Goal: Task Accomplishment & Management: Manage account settings

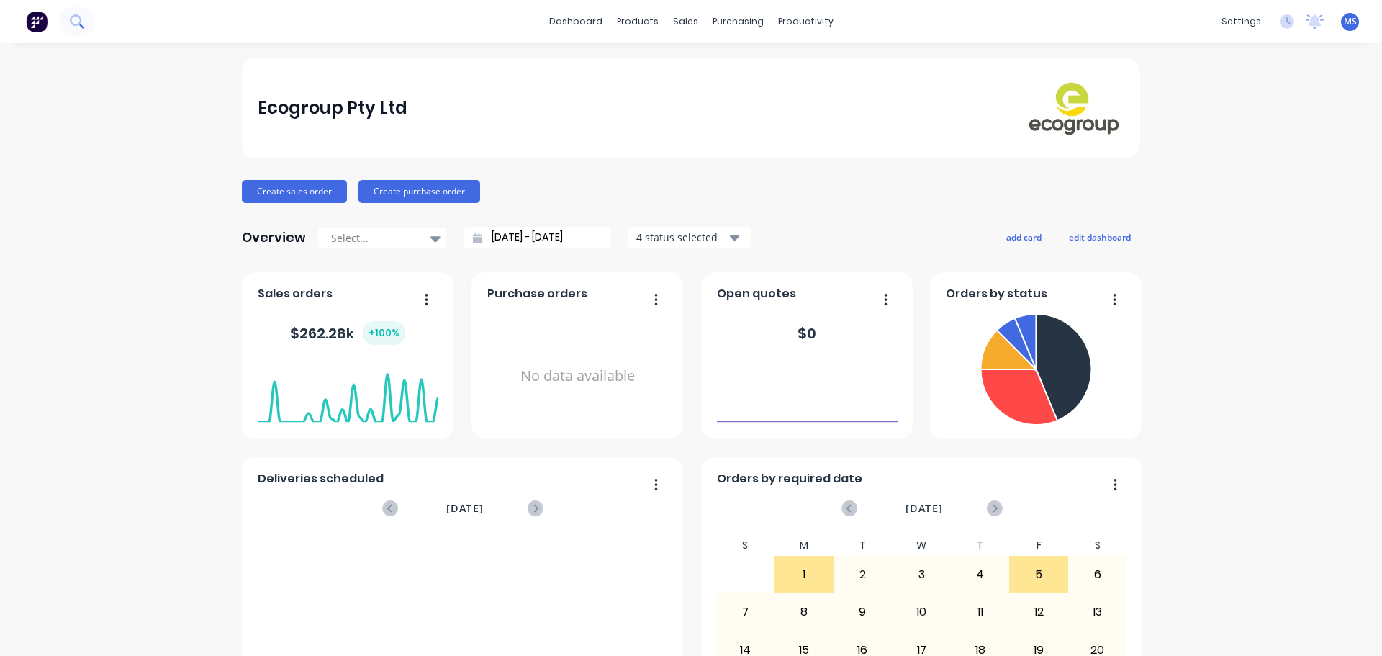
click at [67, 12] on button at bounding box center [77, 21] width 36 height 29
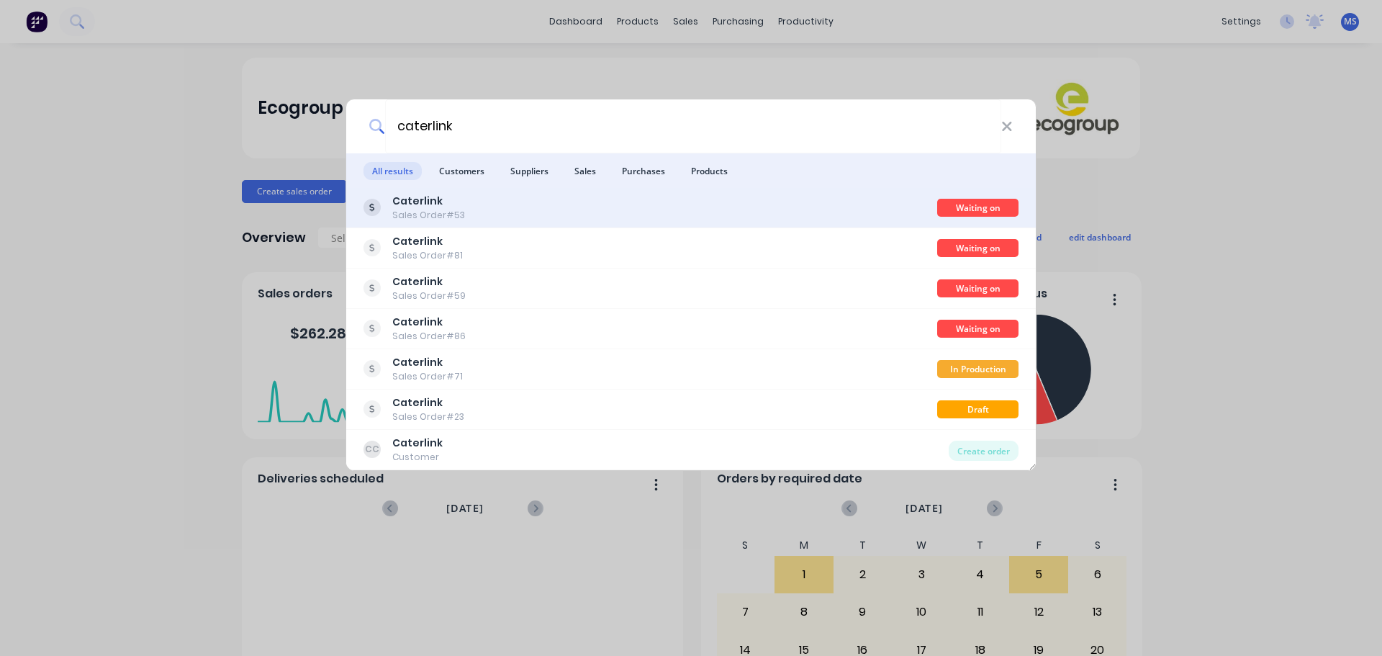
type input "caterlink"
click at [519, 211] on div "Caterlink Sales Order #53" at bounding box center [650, 208] width 574 height 28
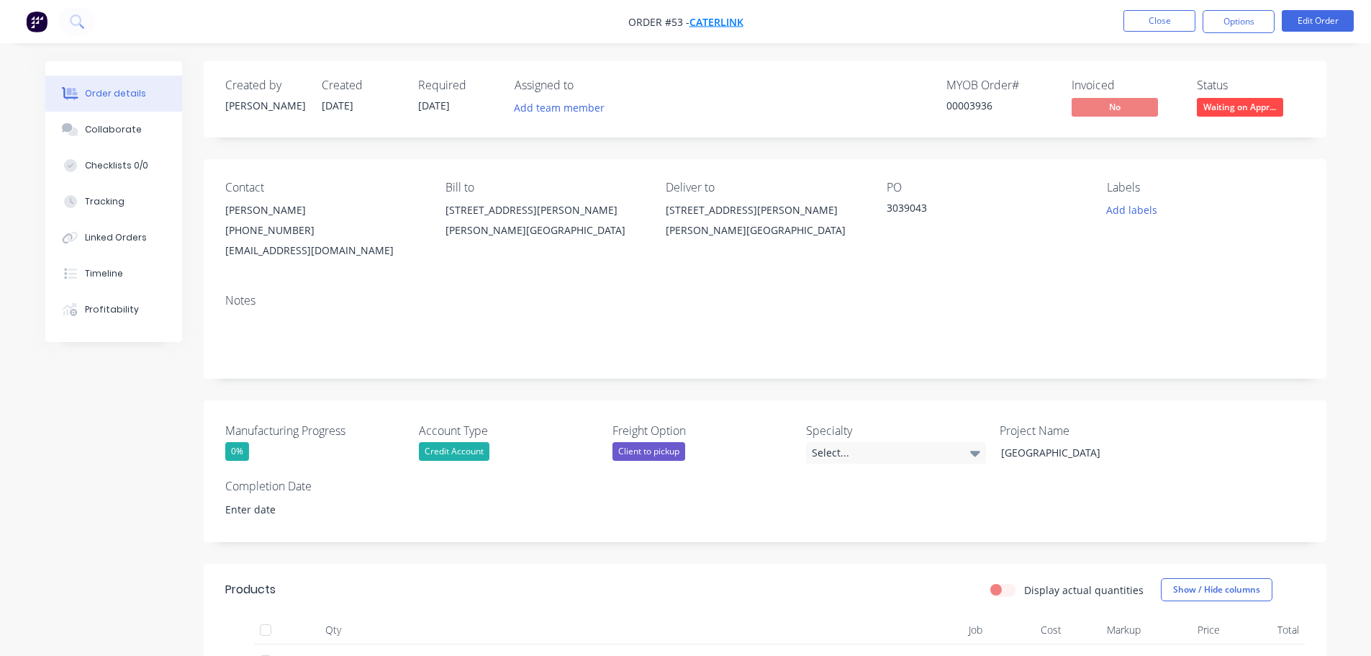
click at [717, 19] on span "Caterlink" at bounding box center [716, 22] width 54 height 14
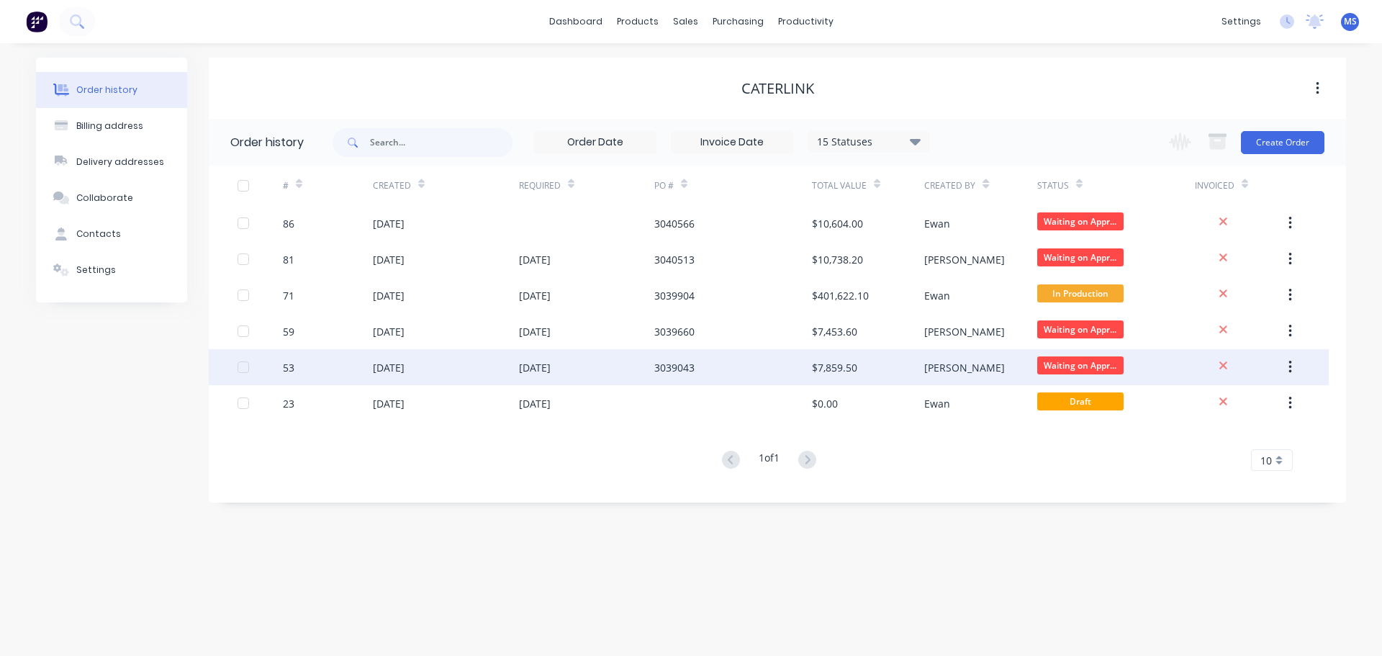
click at [386, 377] on div "[DATE]" at bounding box center [446, 367] width 146 height 36
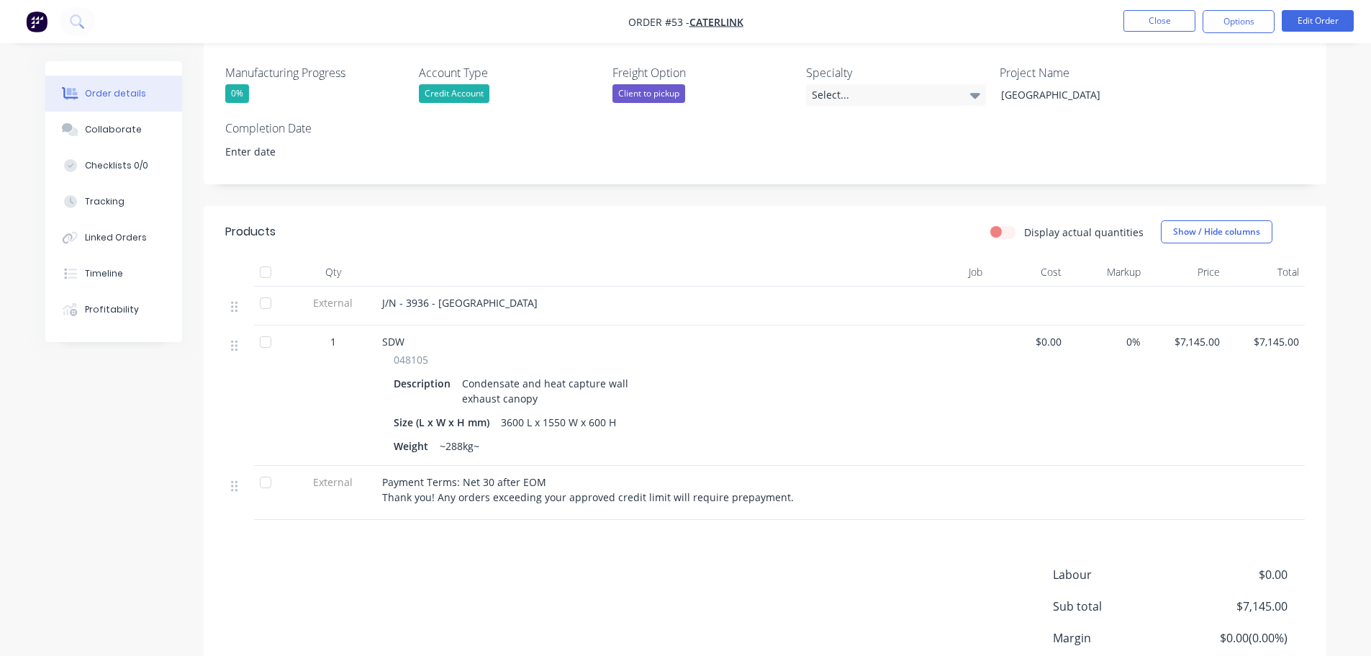
scroll to position [360, 0]
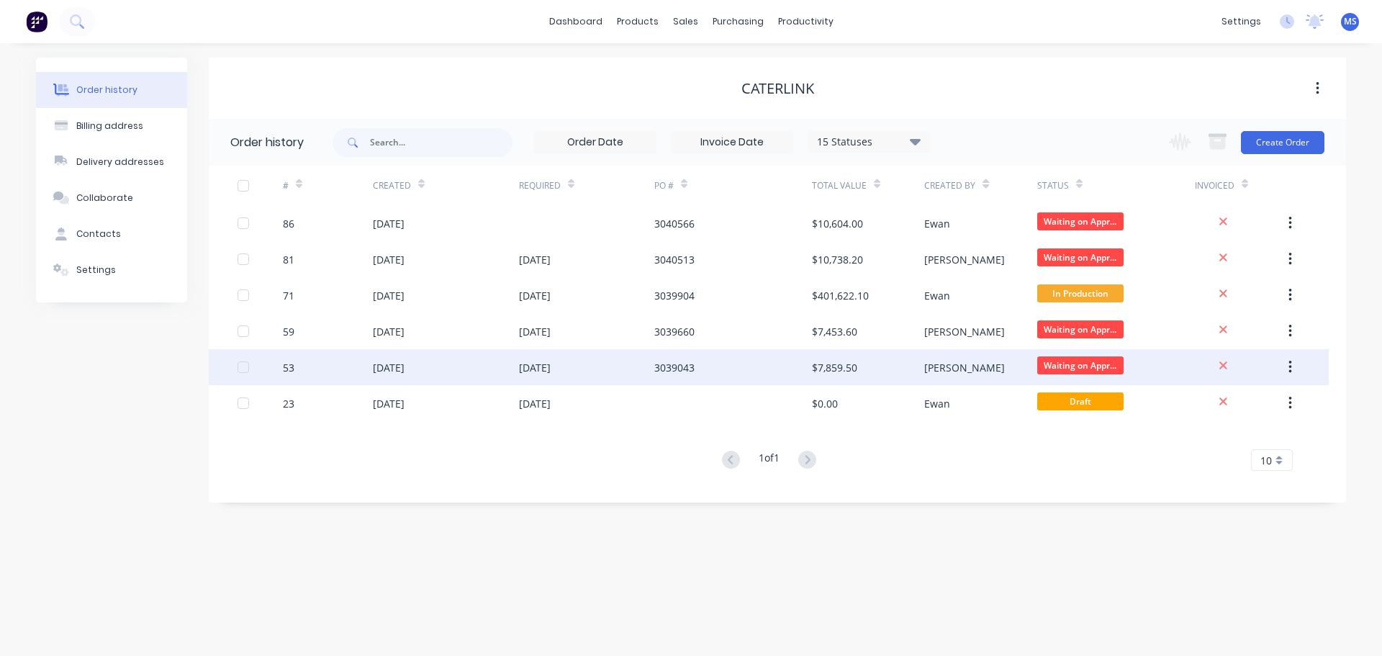
click at [422, 350] on div "[DATE]" at bounding box center [446, 367] width 146 height 36
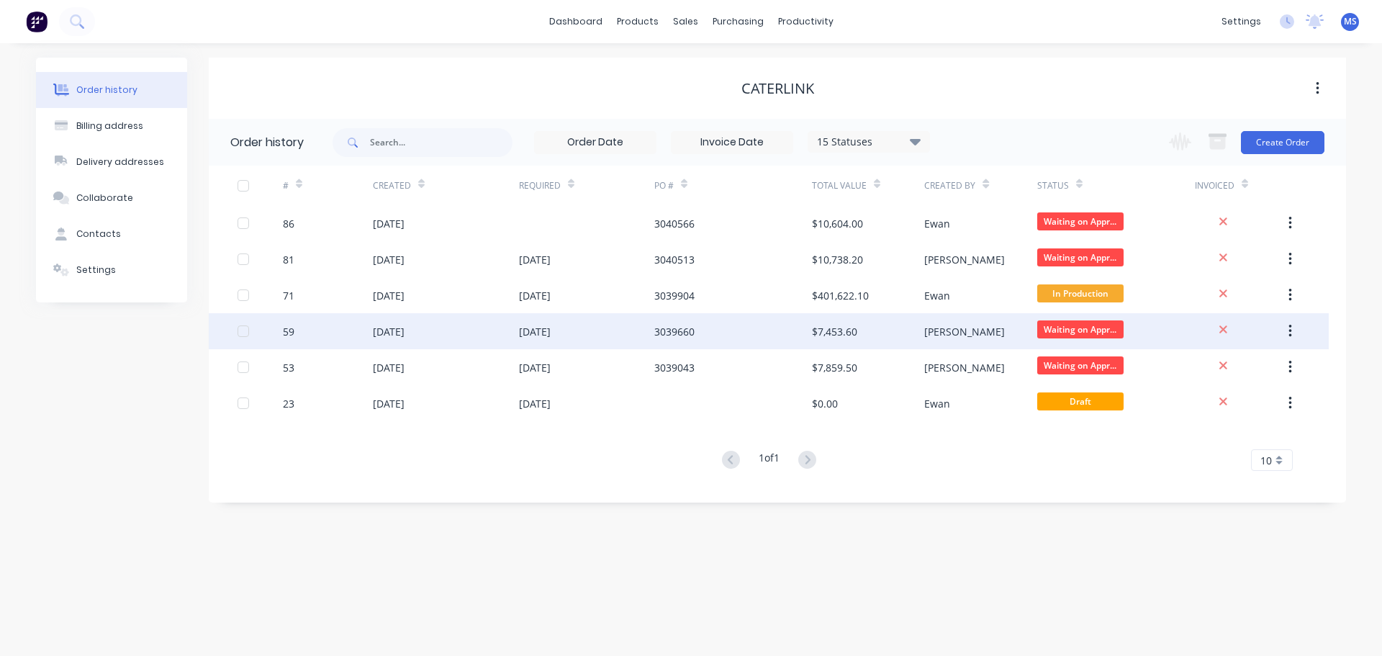
click at [431, 336] on div "[DATE]" at bounding box center [446, 331] width 146 height 36
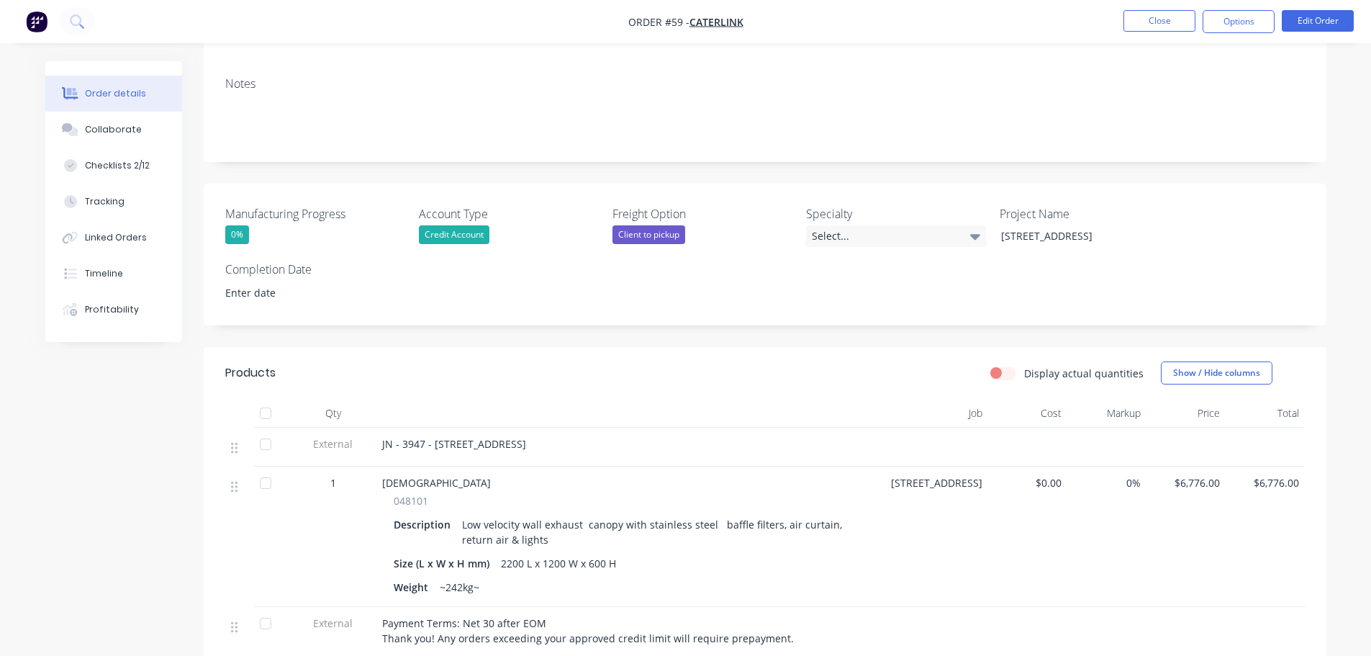
scroll to position [360, 0]
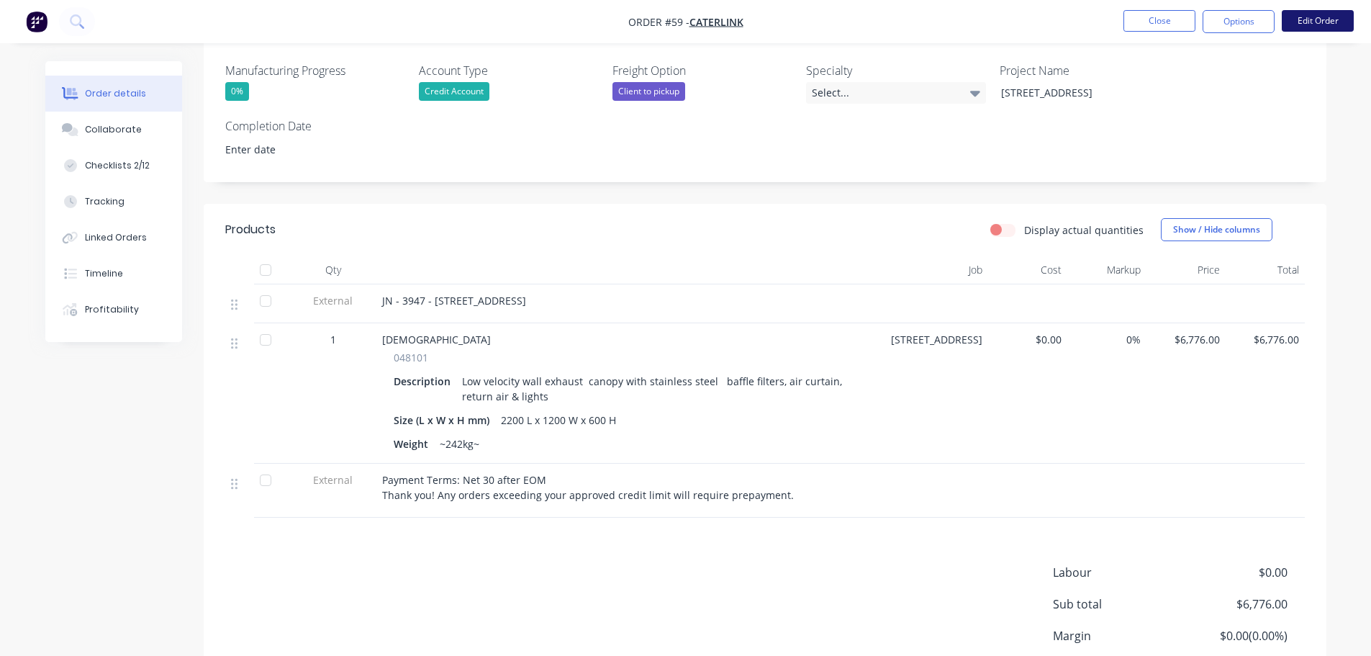
click at [1333, 15] on button "Edit Order" at bounding box center [1318, 21] width 72 height 22
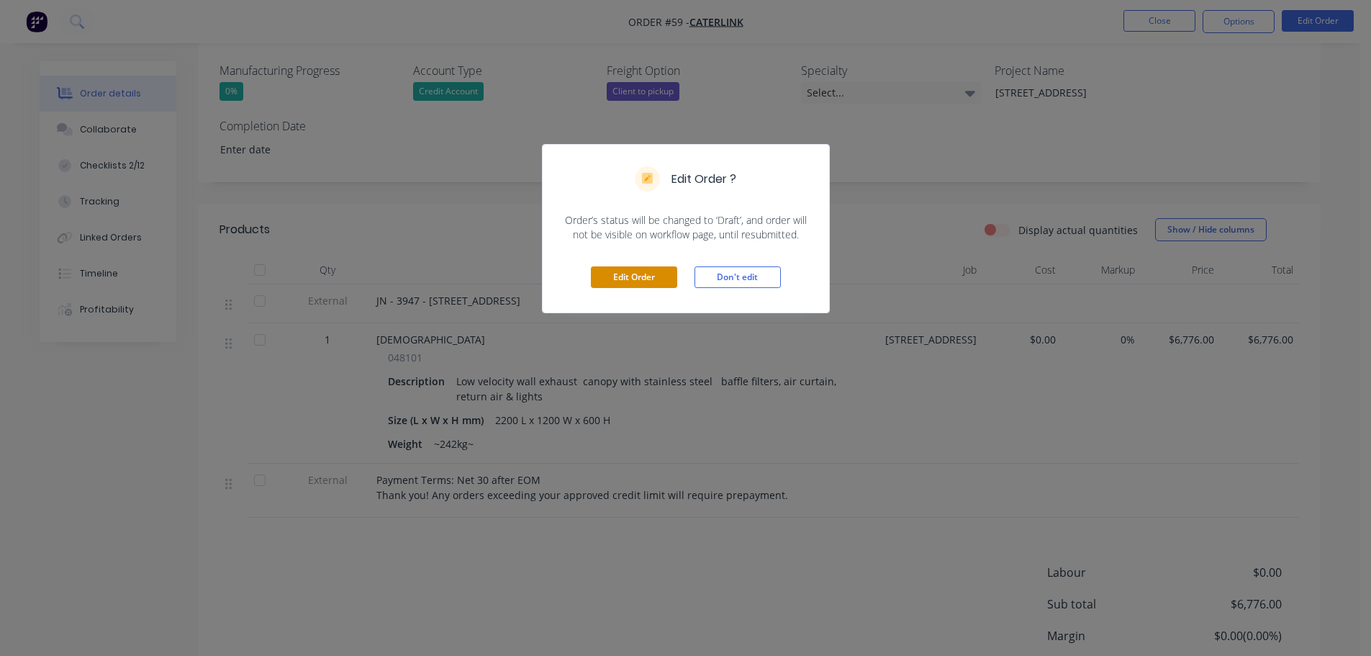
click at [651, 285] on button "Edit Order" at bounding box center [634, 277] width 86 height 22
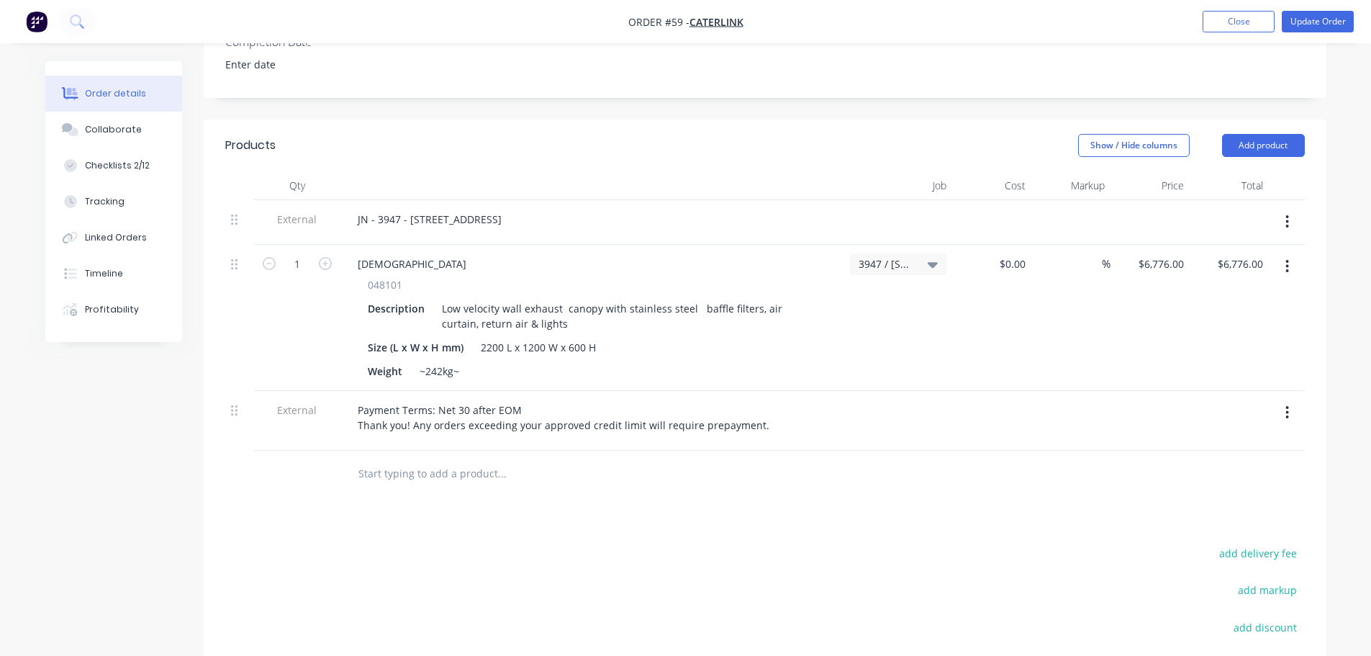
scroll to position [576, 0]
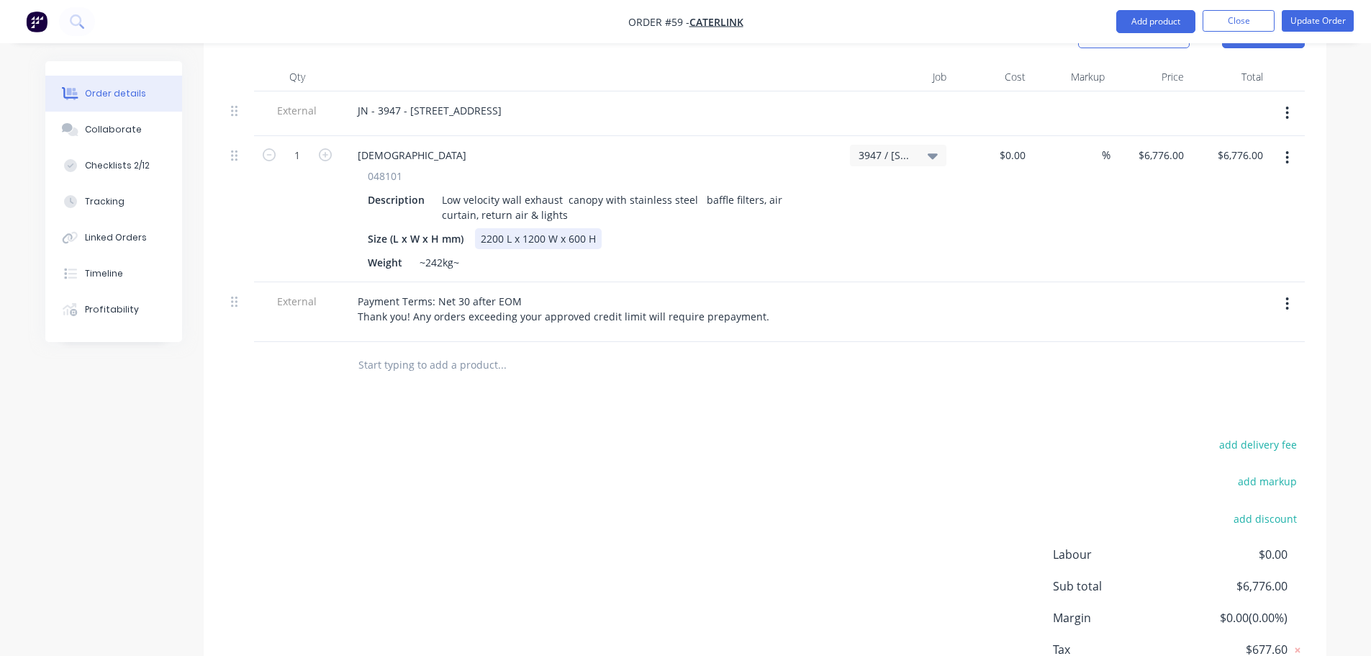
click at [494, 228] on div "2200 L x 1200 W x 600 H" at bounding box center [538, 238] width 127 height 21
drag, startPoint x: 452, startPoint y: 248, endPoint x: 454, endPoint y: 265, distance: 17.4
click at [452, 252] on div "~242kg~" at bounding box center [439, 262] width 51 height 21
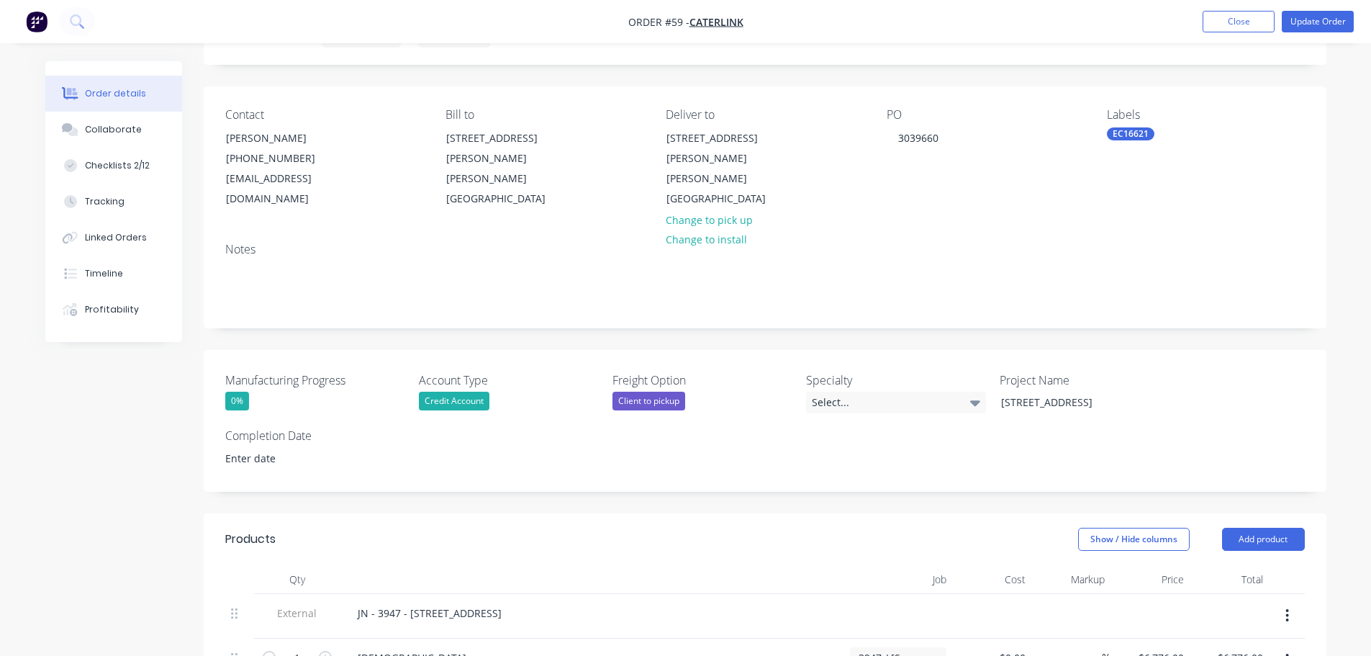
scroll to position [144, 0]
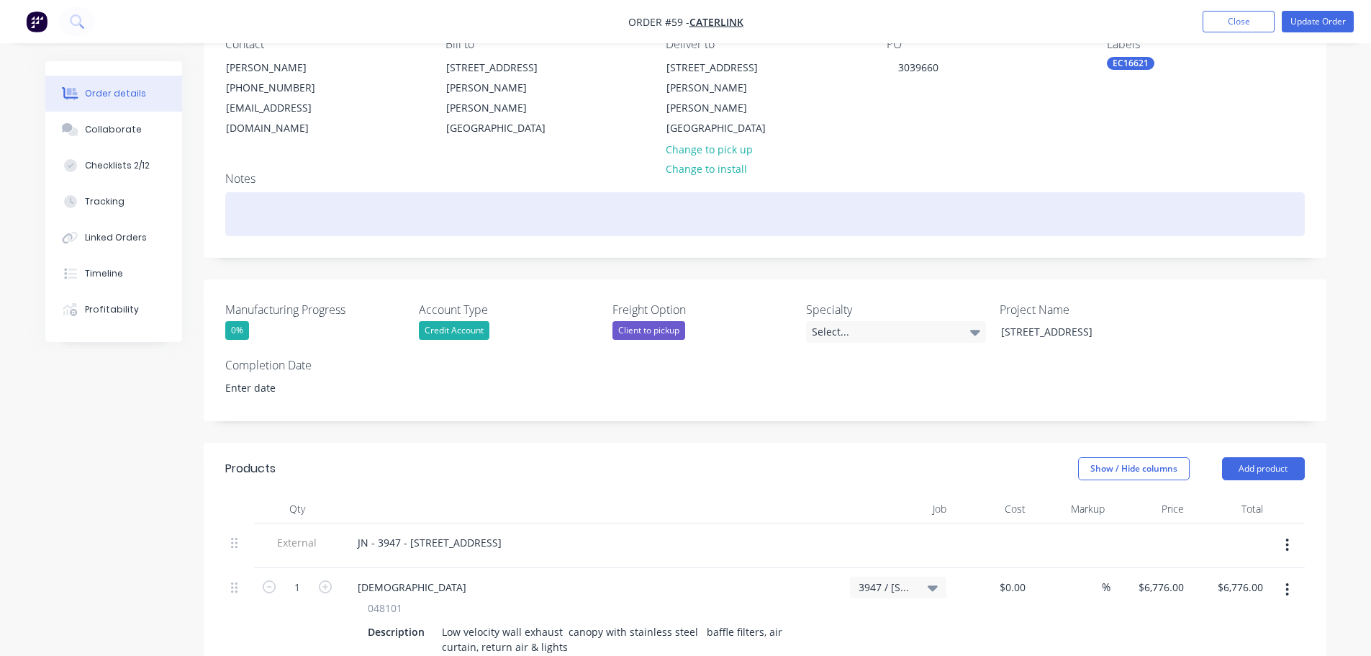
click at [406, 196] on div at bounding box center [764, 214] width 1079 height 44
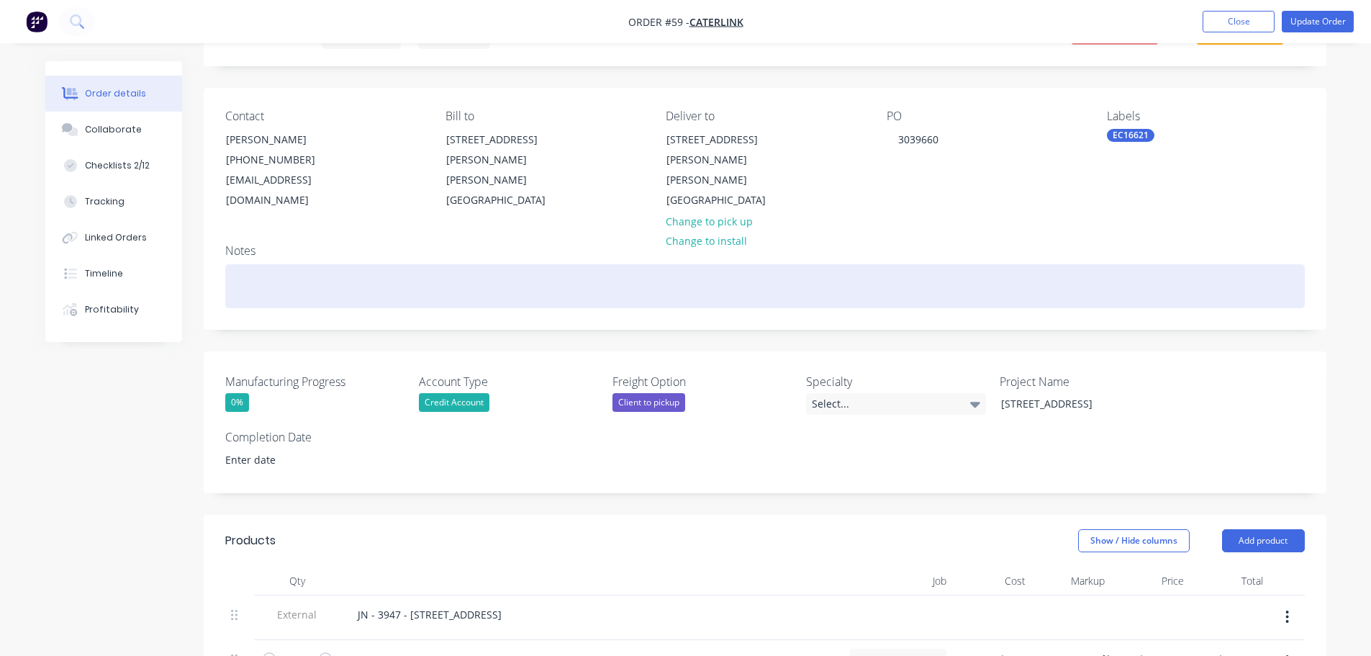
click at [429, 271] on div at bounding box center [764, 286] width 1079 height 44
click at [324, 268] on div "Order Amended - 0.09.2025" at bounding box center [764, 286] width 1079 height 44
drag, startPoint x: 399, startPoint y: 270, endPoint x: 398, endPoint y: 261, distance: 8.7
click at [399, 270] on div "Order Amended - [DATE]" at bounding box center [764, 286] width 1079 height 44
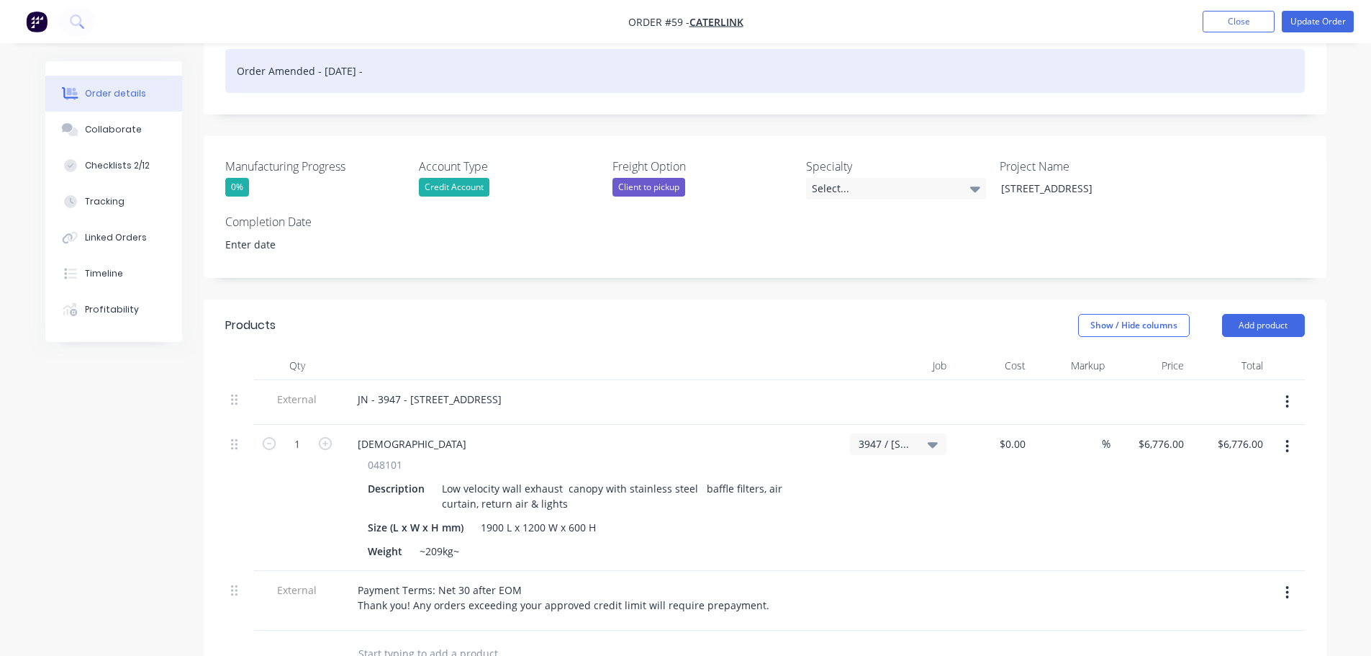
scroll to position [288, 0]
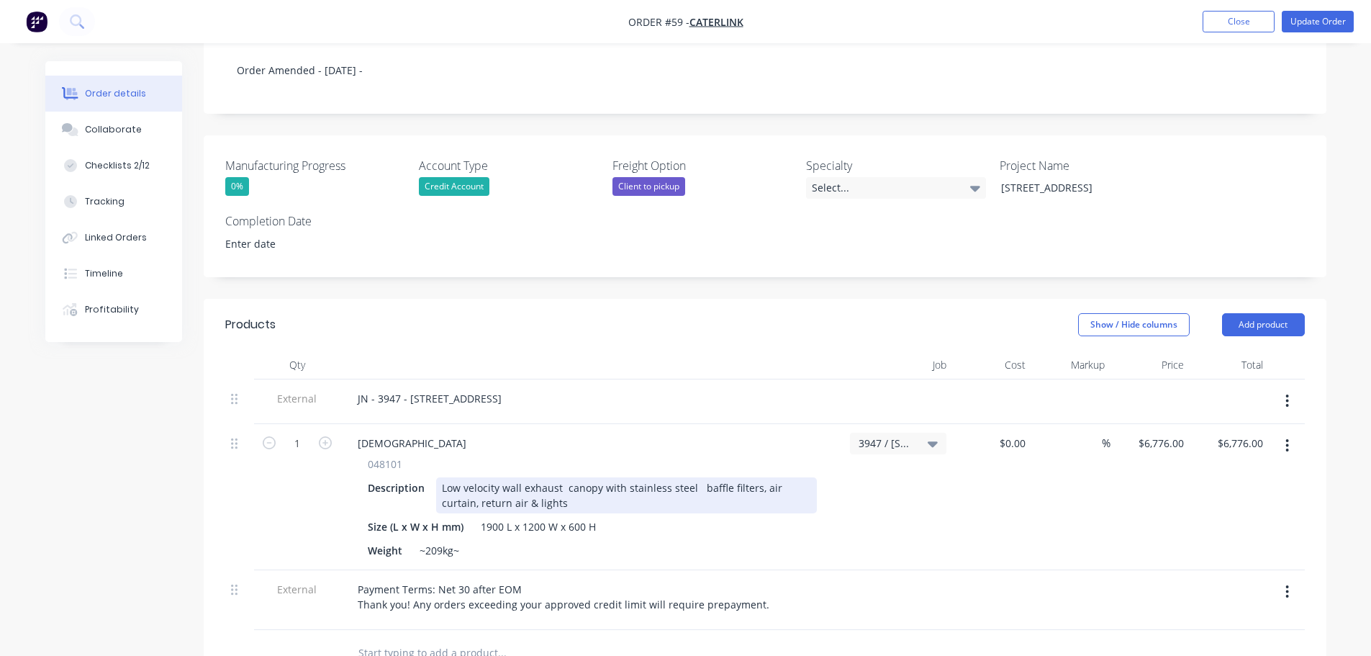
click at [547, 485] on div "Low velocity wall exhaust canopy with stainless steel baffle filters, air curta…" at bounding box center [626, 495] width 381 height 36
click at [543, 486] on div "Low velocity wall exhaust canopy with stainless steel baffle filters, air curta…" at bounding box center [626, 495] width 381 height 36
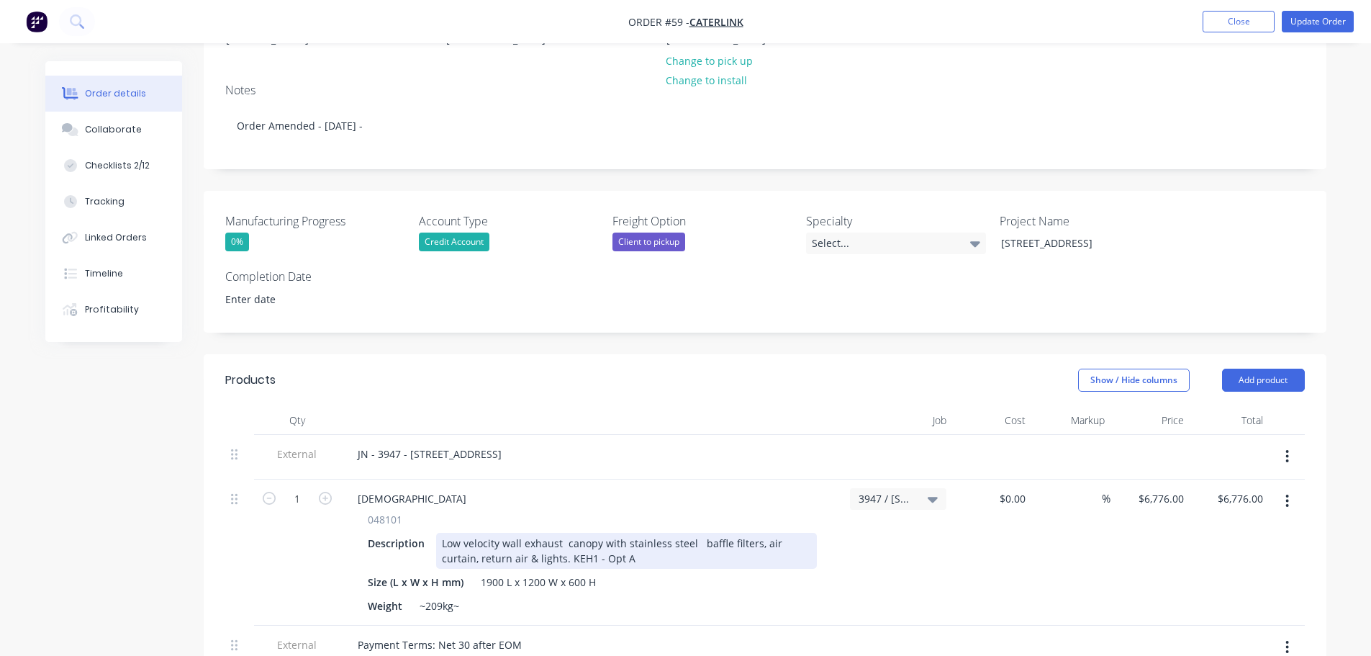
scroll to position [216, 0]
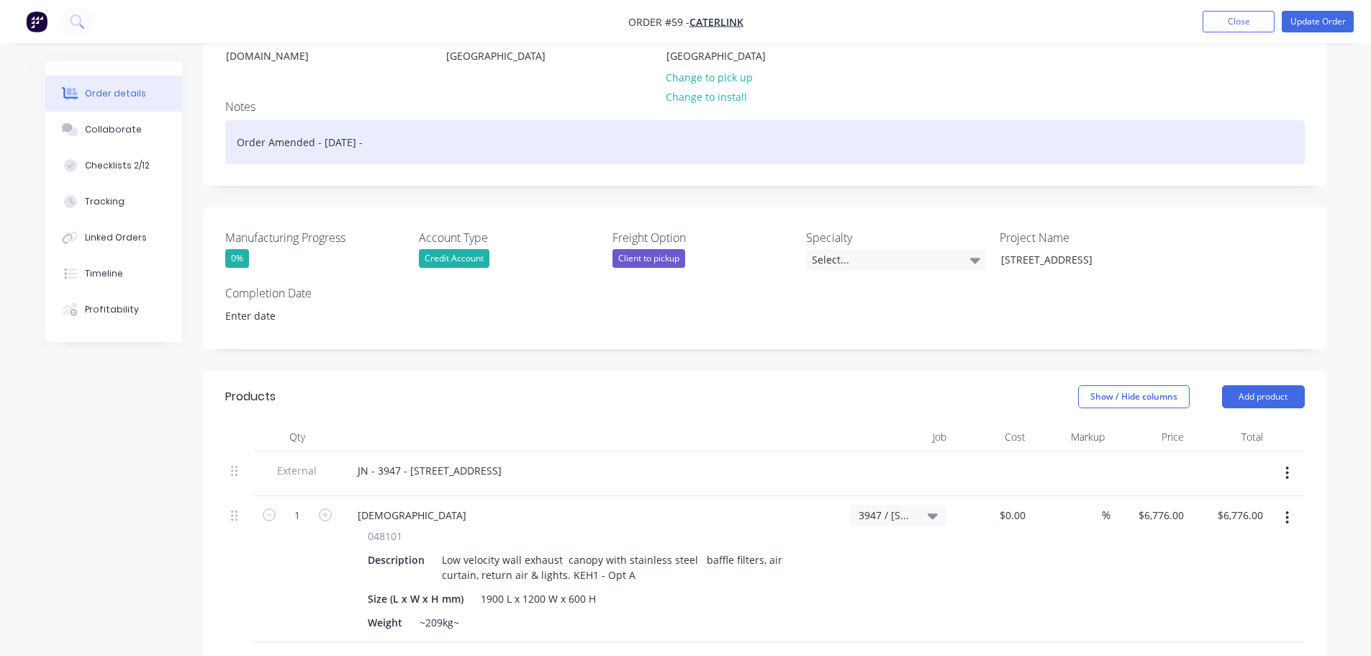
click at [422, 122] on div "Order Amended - [DATE] -" at bounding box center [764, 142] width 1079 height 44
click at [382, 125] on div "Order Amended - [DATE] - KEH1 - Opt A" at bounding box center [764, 142] width 1079 height 44
click at [466, 120] on div "Order Amended - [DATE] - KEH1 - Opt A" at bounding box center [764, 142] width 1079 height 44
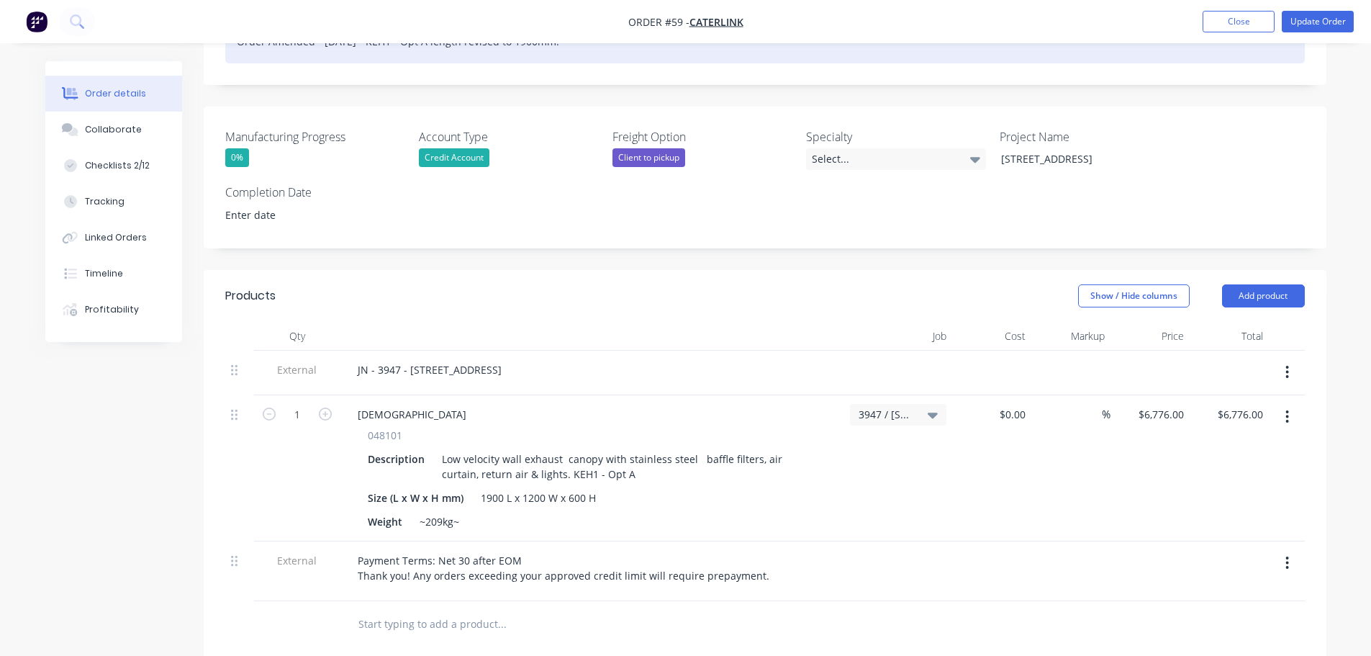
scroll to position [360, 0]
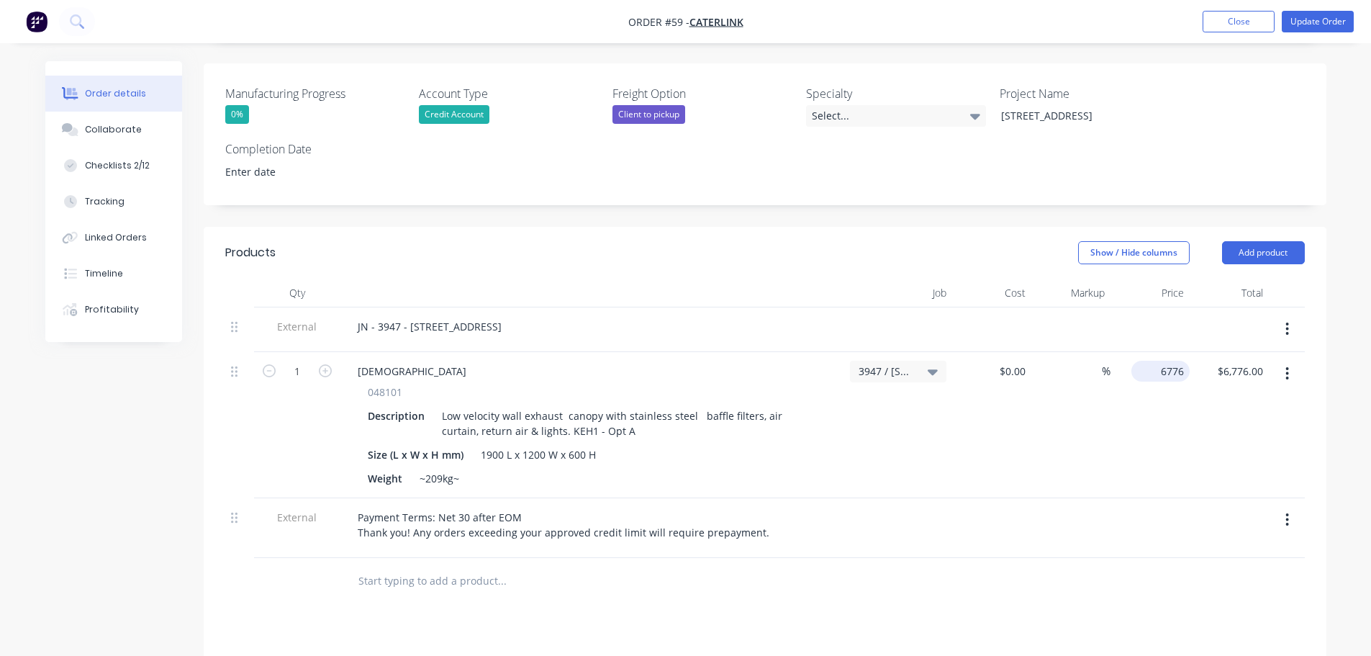
click at [1159, 361] on div "6776 $6,776.00" at bounding box center [1163, 371] width 53 height 21
type input "$6,160.00"
click at [1157, 412] on div "$6,160.00 6160" at bounding box center [1149, 425] width 79 height 146
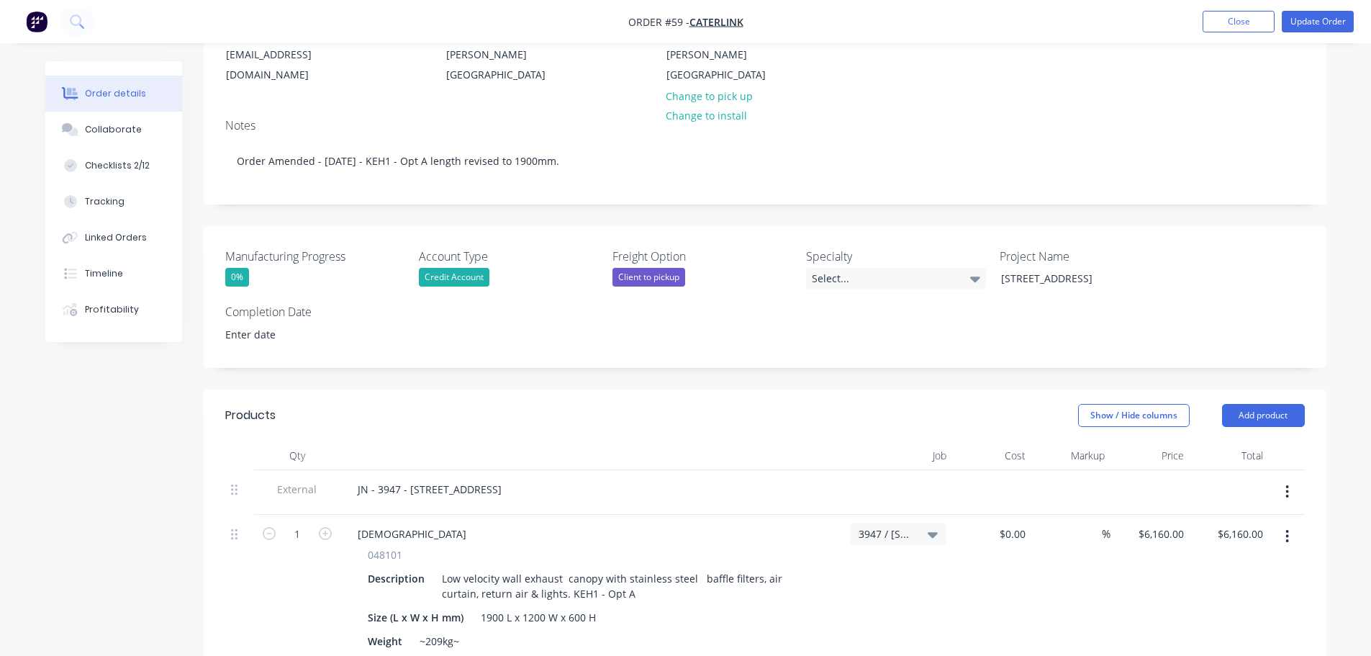
scroll to position [0, 0]
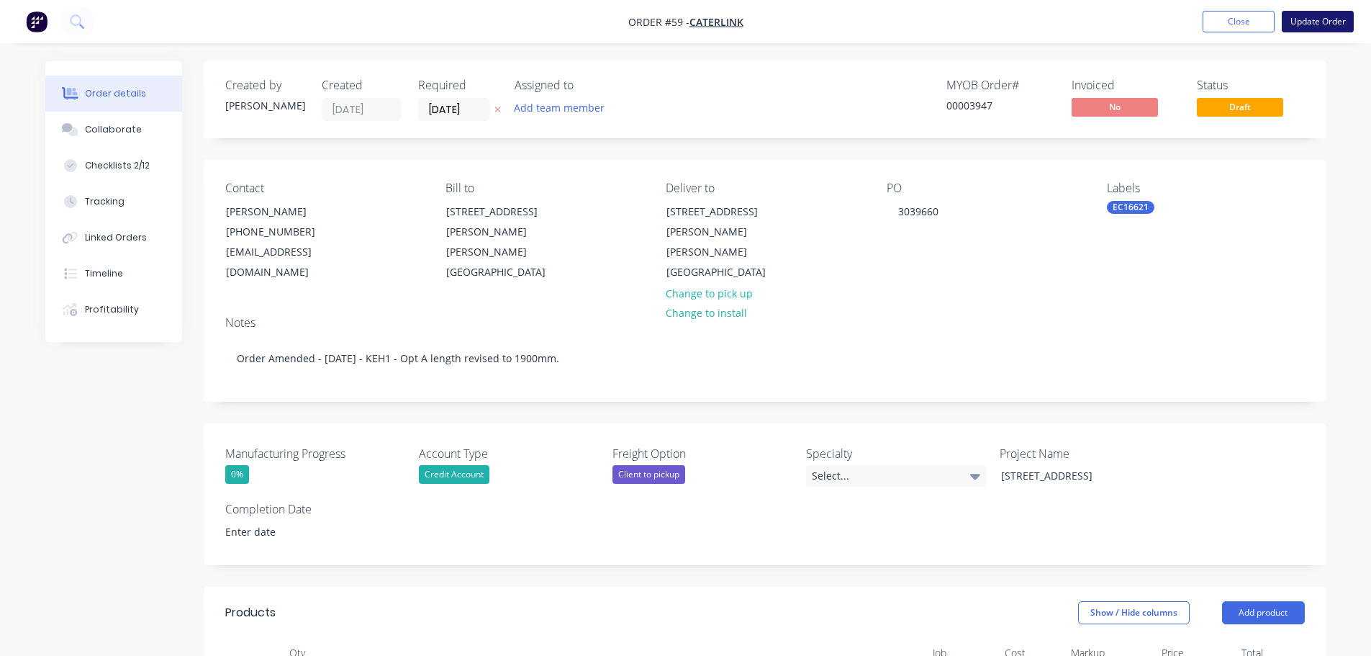
click at [1313, 26] on button "Update Order" at bounding box center [1318, 22] width 72 height 22
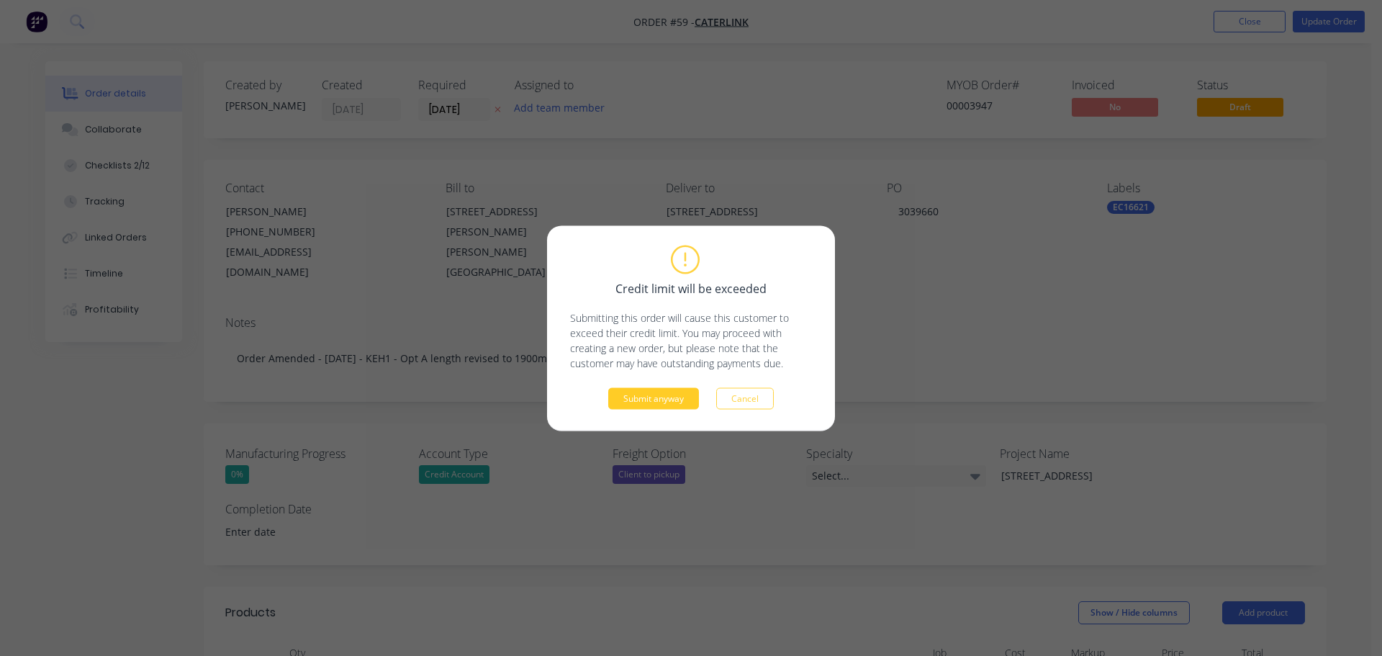
click at [619, 393] on button "Submit anyway" at bounding box center [653, 398] width 91 height 22
